Goal: Transaction & Acquisition: Download file/media

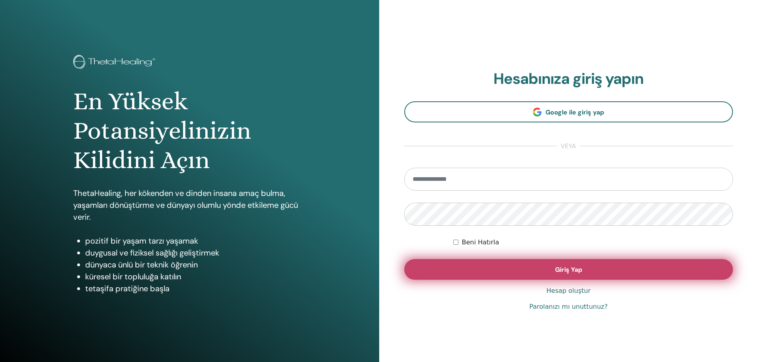
type input "**********"
click at [552, 263] on button "Giriş Yap" at bounding box center [568, 269] width 329 height 21
type input "**********"
click at [468, 278] on button "Giriş Yap" at bounding box center [568, 269] width 329 height 21
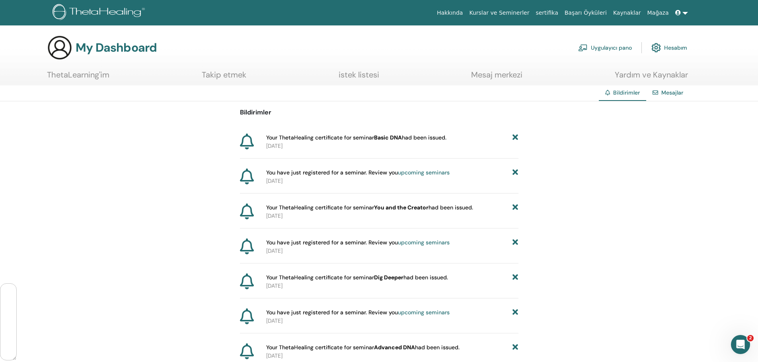
click at [422, 134] on span "Your ThetaHealing certificate for seminar Basic DNA had been issued." at bounding box center [356, 138] width 180 height 8
click at [65, 74] on link "ThetaLearning'im" at bounding box center [78, 78] width 62 height 16
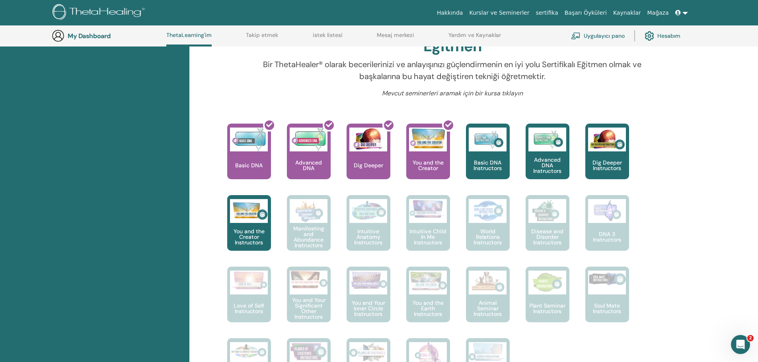
scroll to position [260, 0]
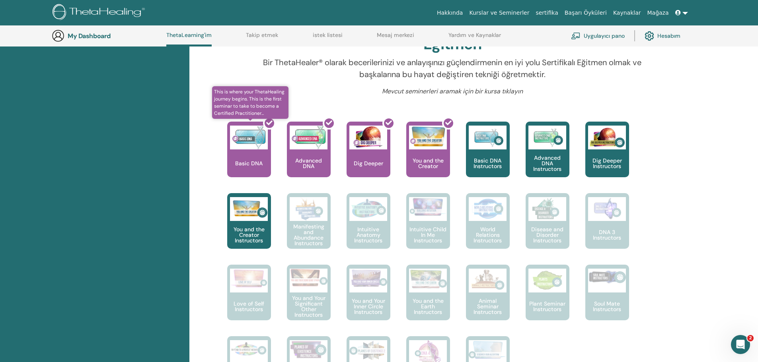
click at [239, 153] on div at bounding box center [254, 153] width 44 height 72
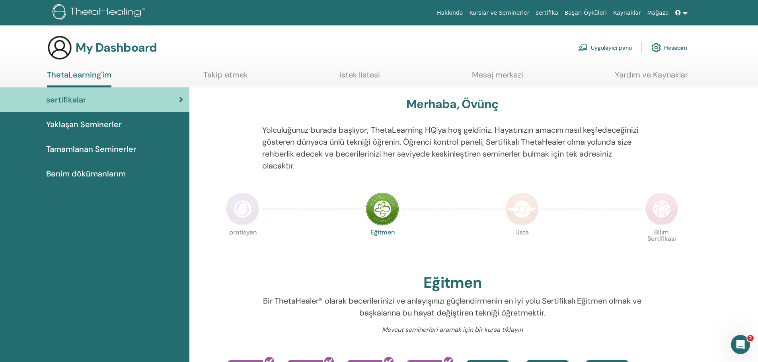
click at [664, 52] on link "Hesabım" at bounding box center [669, 48] width 36 height 18
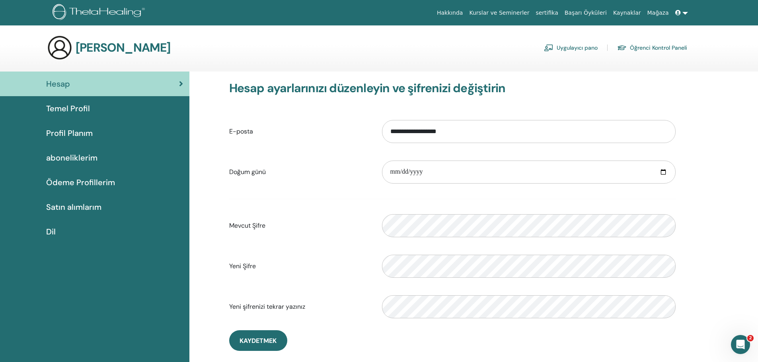
click at [82, 107] on span "Temel Profil" at bounding box center [68, 109] width 44 height 12
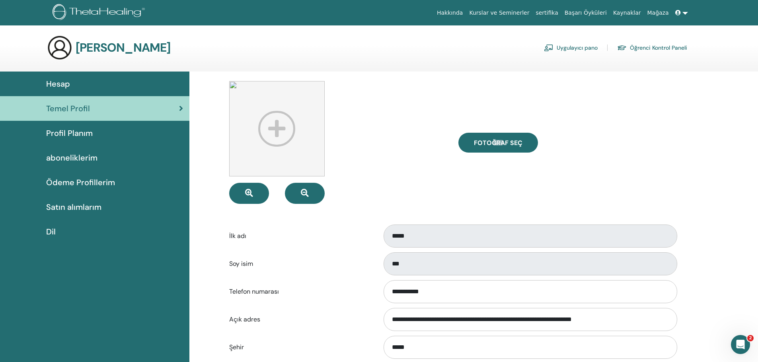
click at [82, 136] on span "Profil Planım" at bounding box center [69, 133] width 47 height 12
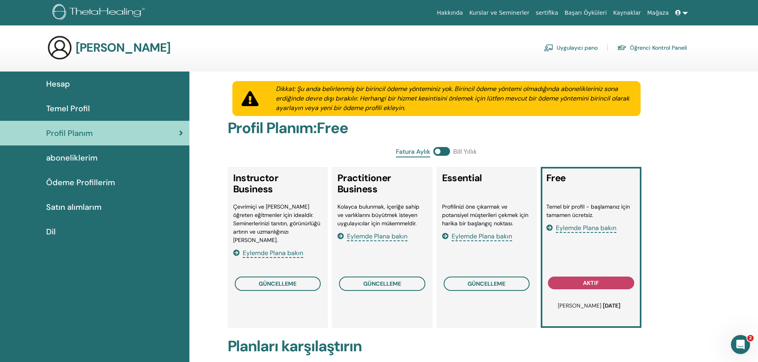
click at [62, 83] on span "Hesap" at bounding box center [58, 84] width 24 height 12
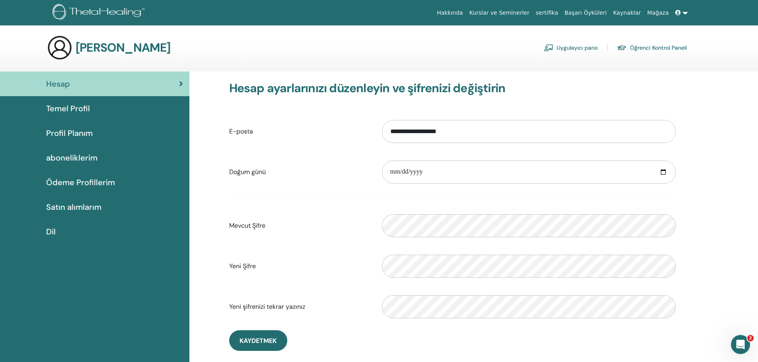
click at [68, 156] on span "aboneliklerim" at bounding box center [71, 158] width 51 height 12
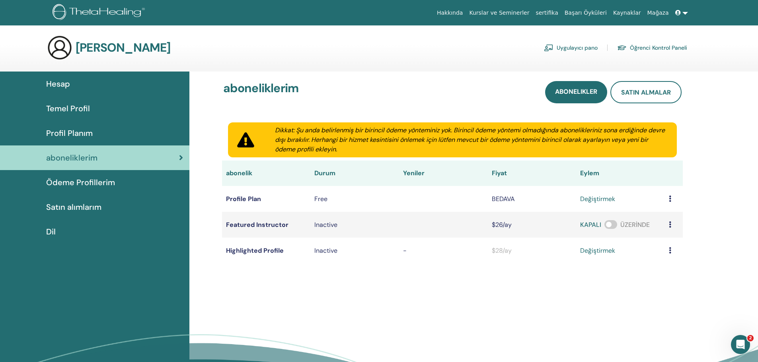
click at [72, 177] on span "Ödeme Profillerim" at bounding box center [80, 183] width 69 height 12
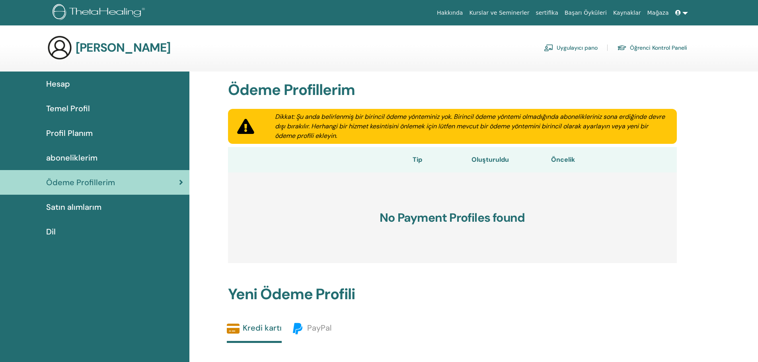
click at [127, 46] on h3 "[PERSON_NAME]" at bounding box center [123, 48] width 95 height 14
click at [561, 14] on link "sertifika" at bounding box center [546, 13] width 29 height 15
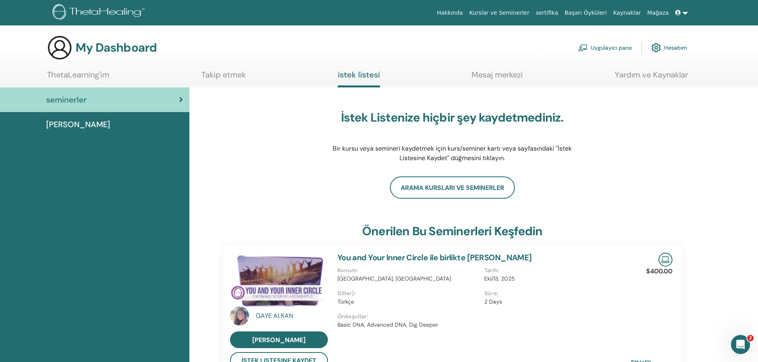
click at [55, 124] on span "Dersler" at bounding box center [78, 125] width 64 height 12
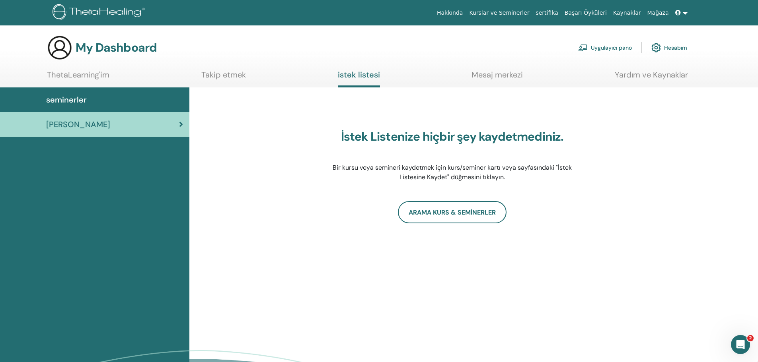
click at [75, 93] on link "seminerler" at bounding box center [94, 100] width 189 height 25
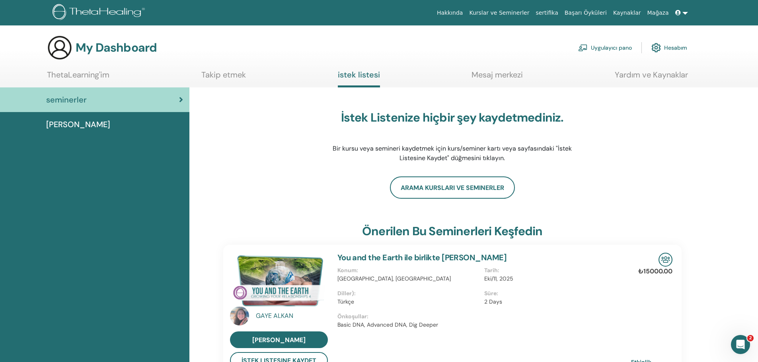
click at [78, 75] on link "ThetaLearning'im" at bounding box center [78, 78] width 62 height 16
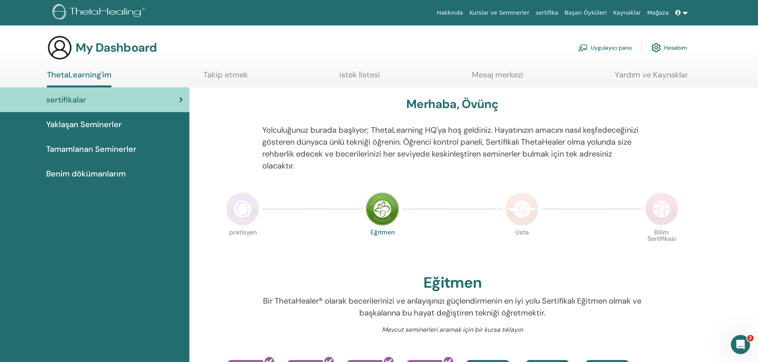
click at [63, 102] on span "sertifikalar" at bounding box center [66, 100] width 40 height 12
click at [179, 97] on icon at bounding box center [181, 100] width 4 height 8
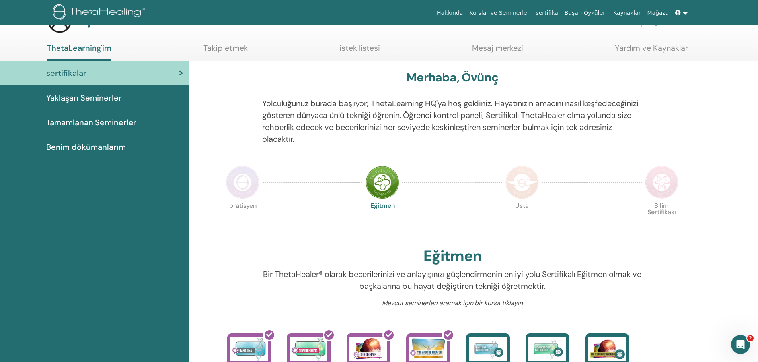
scroll to position [2, 0]
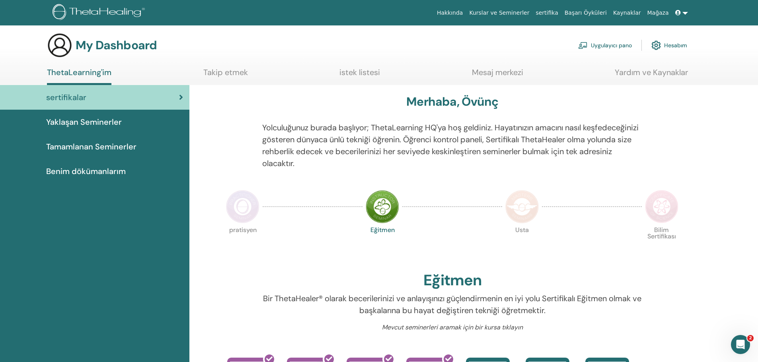
click at [80, 100] on span "sertifikalar" at bounding box center [66, 98] width 40 height 12
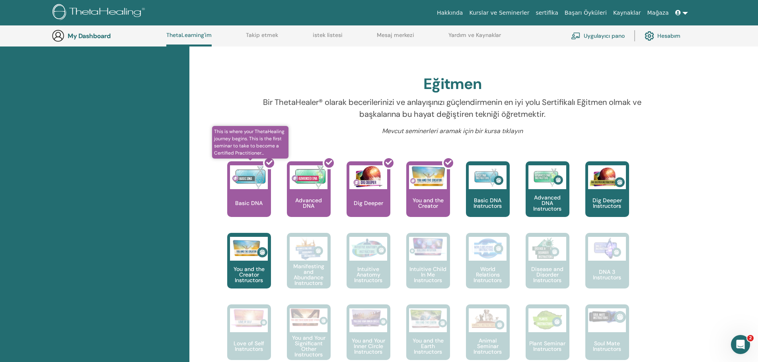
click at [252, 189] on div at bounding box center [254, 193] width 44 height 72
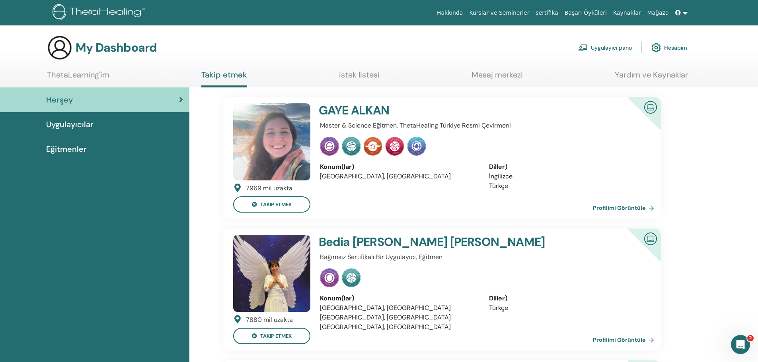
click at [670, 50] on link "Hesabım" at bounding box center [669, 48] width 36 height 18
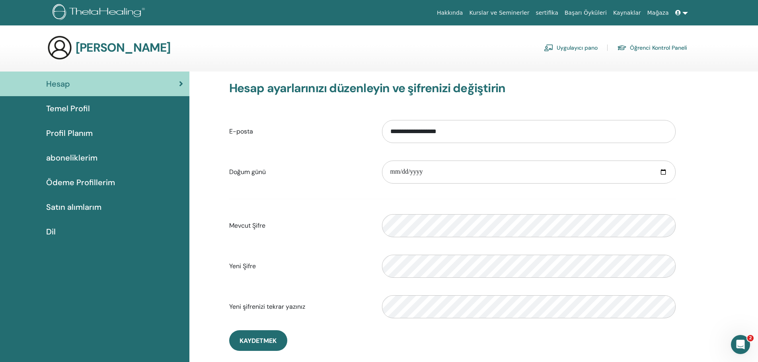
click at [687, 14] on link at bounding box center [681, 13] width 19 height 15
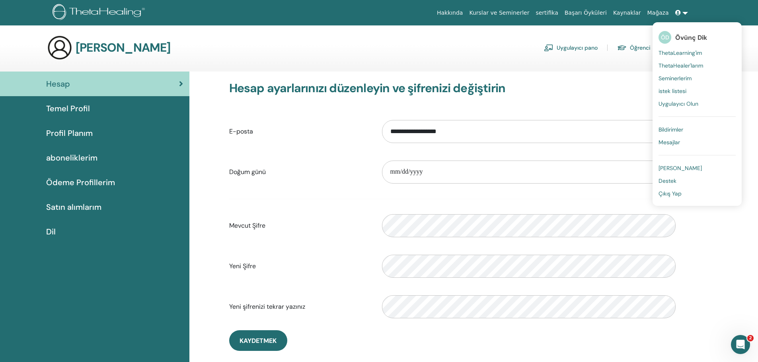
click at [684, 74] on link "Seminerlerim" at bounding box center [696, 78] width 77 height 13
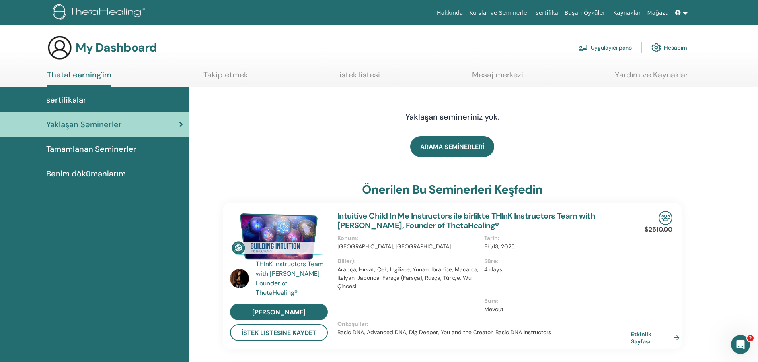
click at [686, 10] on link at bounding box center [681, 13] width 19 height 15
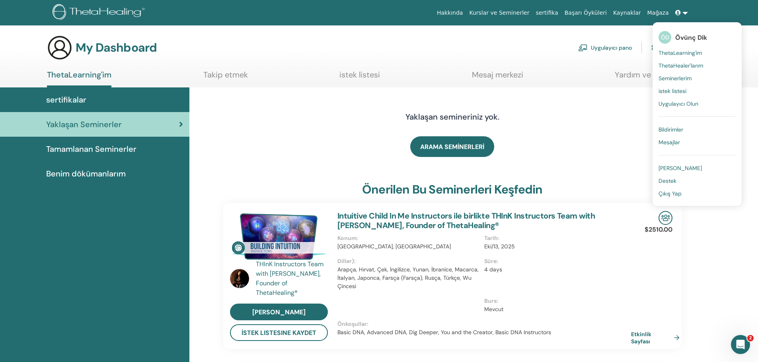
click at [689, 53] on span "ThetaLearning'im" at bounding box center [679, 52] width 43 height 7
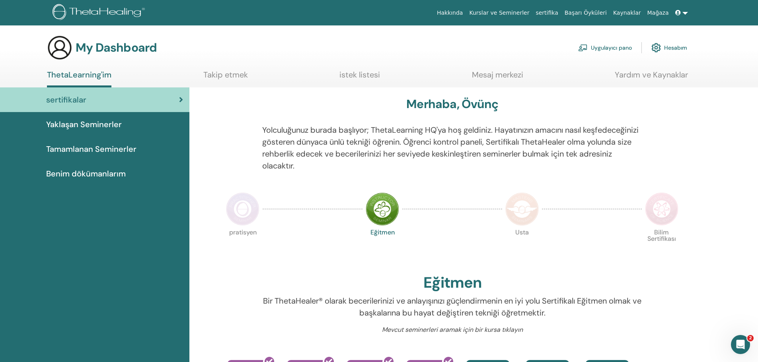
click at [104, 143] on span "Tamamlanan Seminerler" at bounding box center [91, 149] width 90 height 12
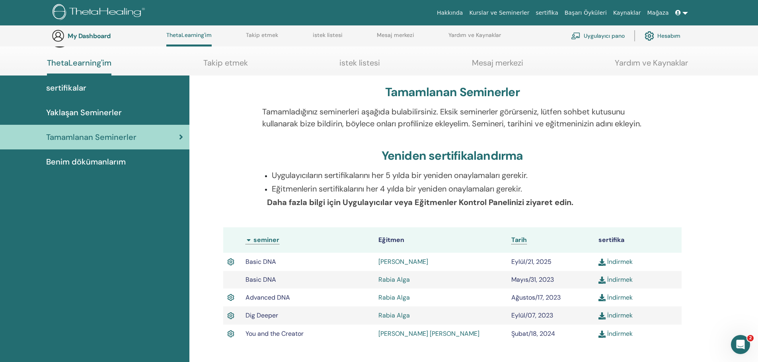
scroll to position [101, 0]
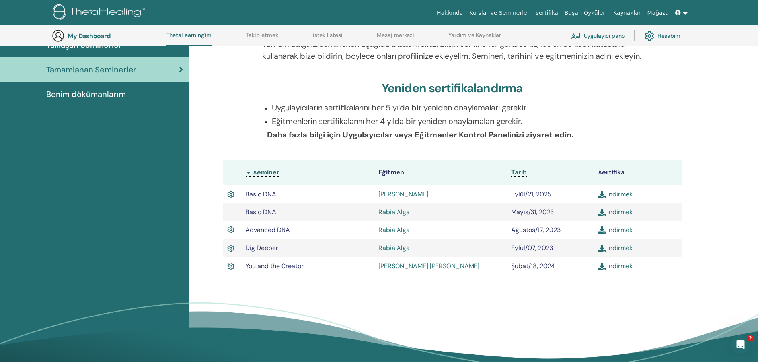
click at [617, 199] on link "İndirmek" at bounding box center [615, 194] width 34 height 8
